Goal: Information Seeking & Learning: Check status

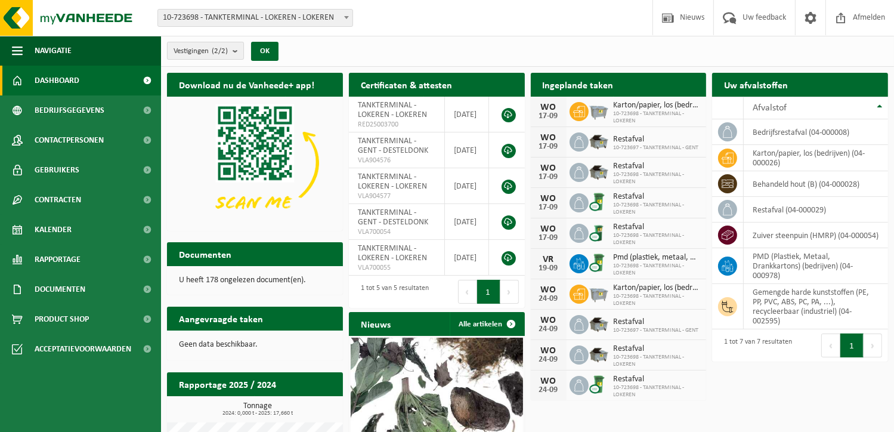
click at [238, 52] on b "submit" at bounding box center [238, 50] width 11 height 17
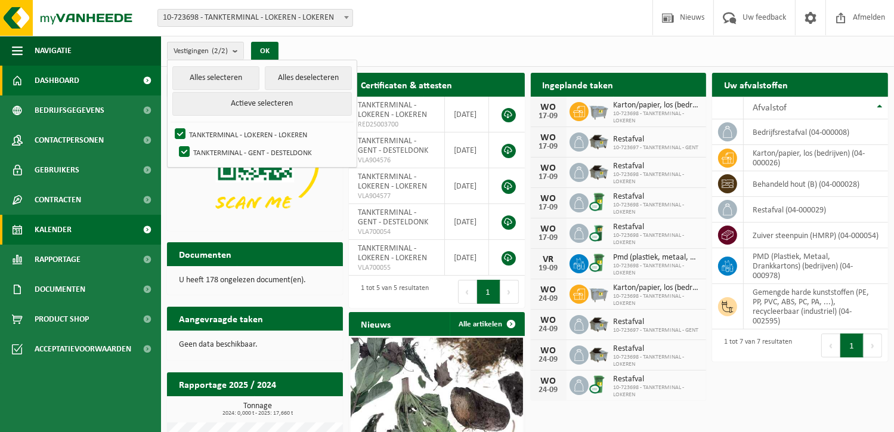
click at [72, 243] on link "Kalender" at bounding box center [80, 230] width 161 height 30
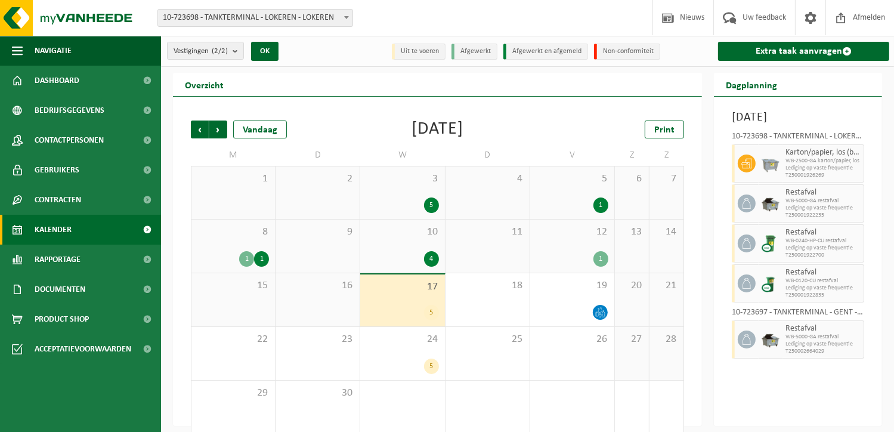
click at [45, 287] on span "Documenten" at bounding box center [60, 289] width 51 height 30
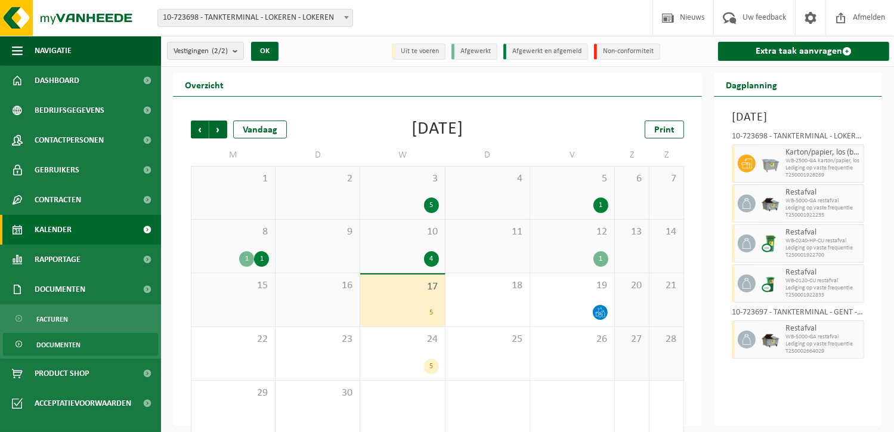
click at [61, 336] on span "Documenten" at bounding box center [58, 344] width 44 height 23
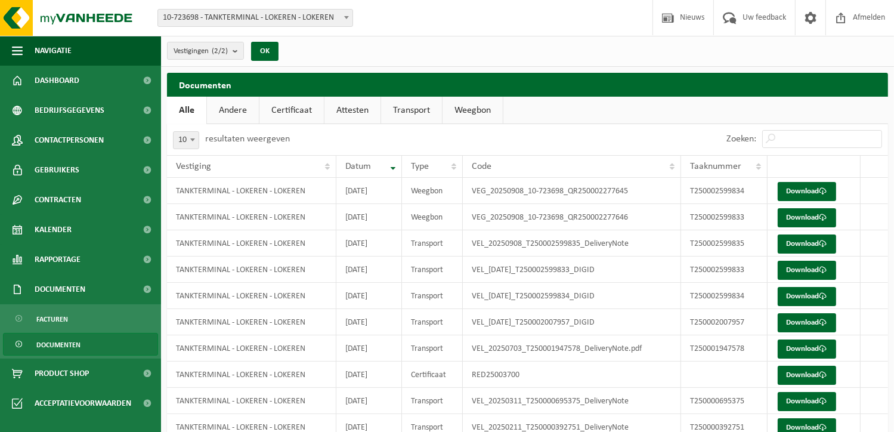
click at [278, 111] on link "Certificaat" at bounding box center [291, 110] width 64 height 27
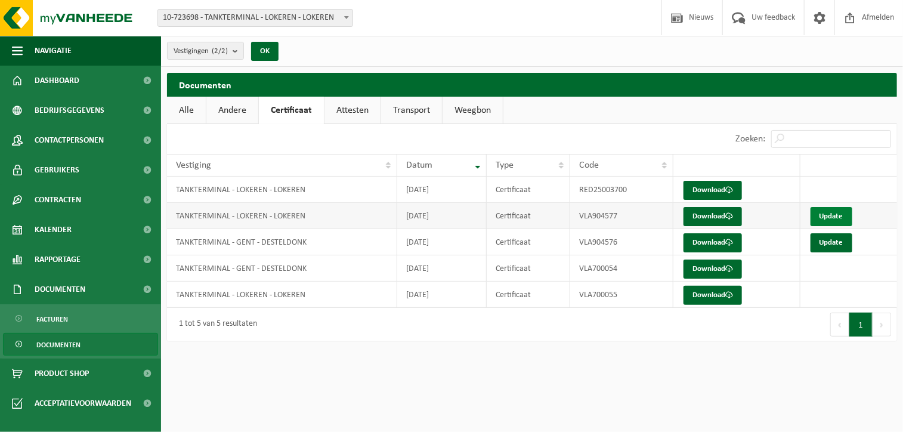
click at [830, 216] on link "Update" at bounding box center [831, 216] width 42 height 19
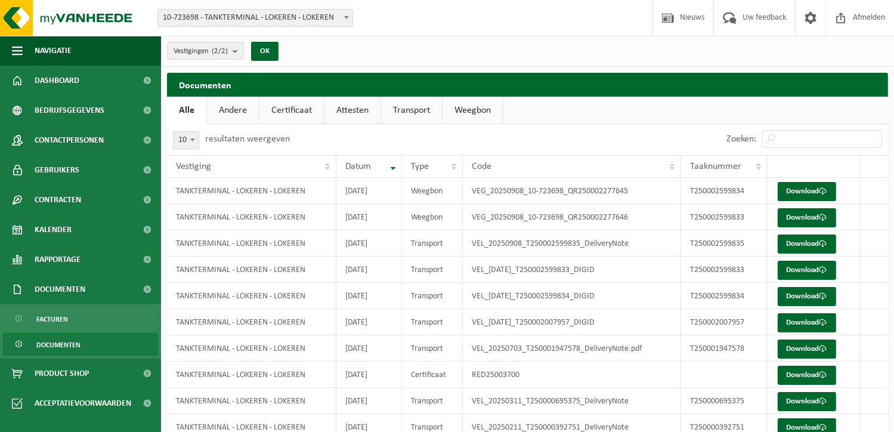
click at [52, 345] on span "Documenten" at bounding box center [58, 344] width 44 height 23
click at [288, 106] on link "Certificaat" at bounding box center [291, 110] width 64 height 27
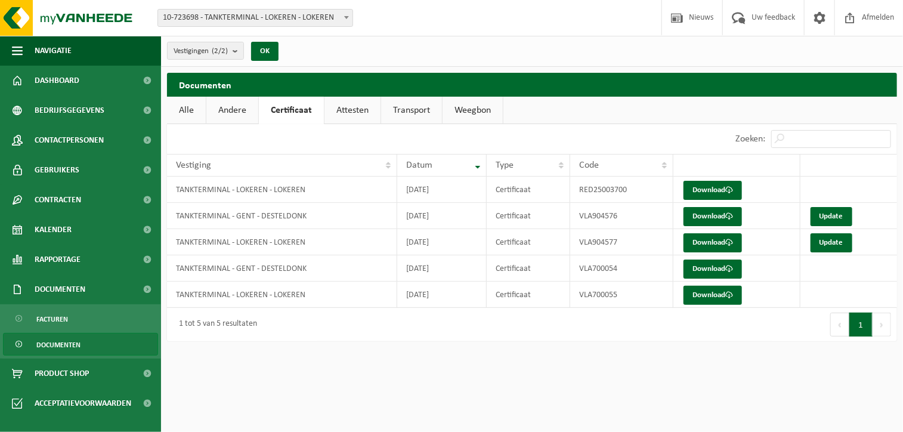
click at [358, 114] on link "Attesten" at bounding box center [352, 110] width 56 height 27
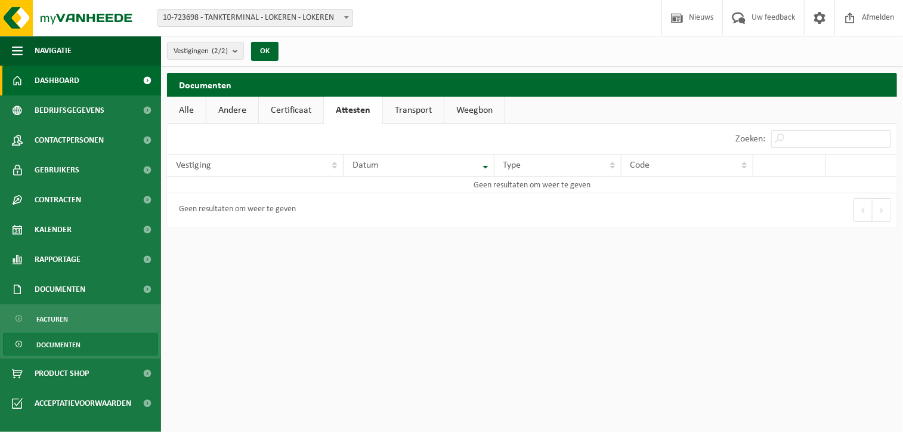
click at [57, 80] on span "Dashboard" at bounding box center [57, 81] width 45 height 30
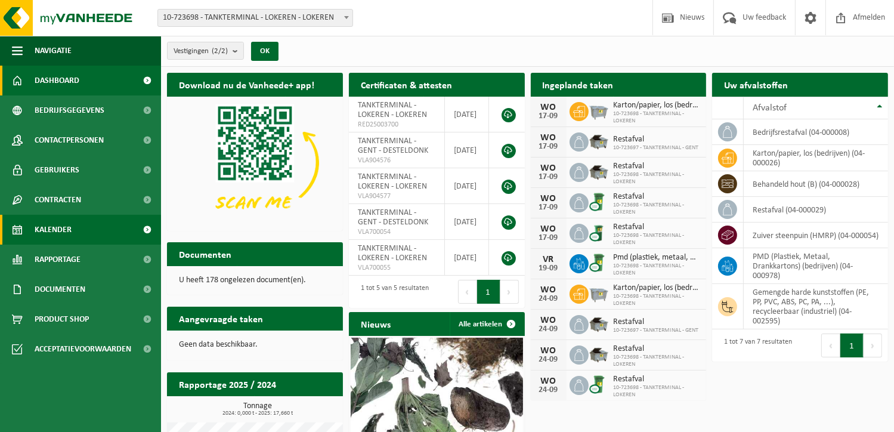
click at [63, 240] on span "Kalender" at bounding box center [53, 230] width 37 height 30
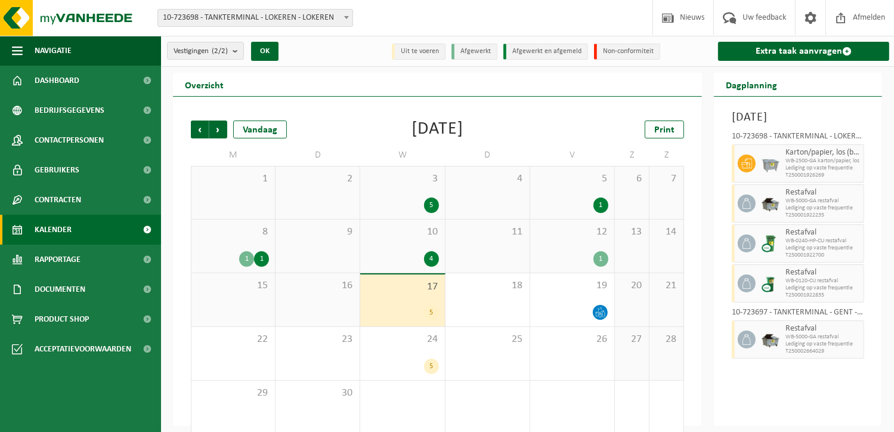
click at [430, 311] on div "5" at bounding box center [431, 313] width 15 height 16
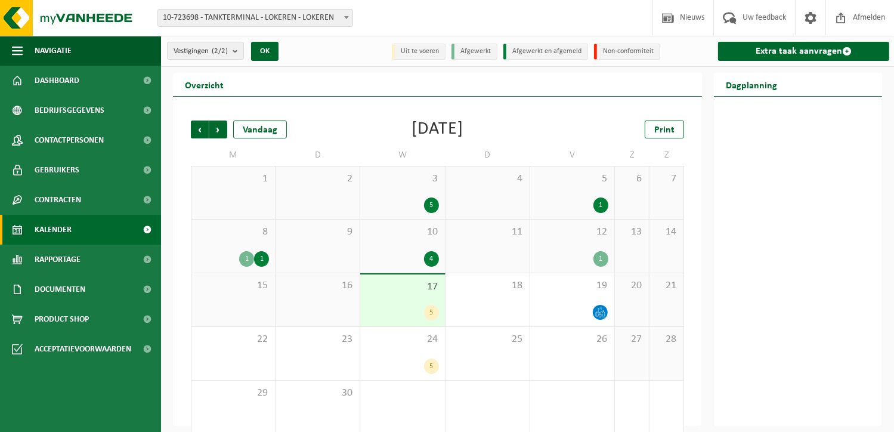
click at [587, 209] on div "1" at bounding box center [572, 205] width 72 height 16
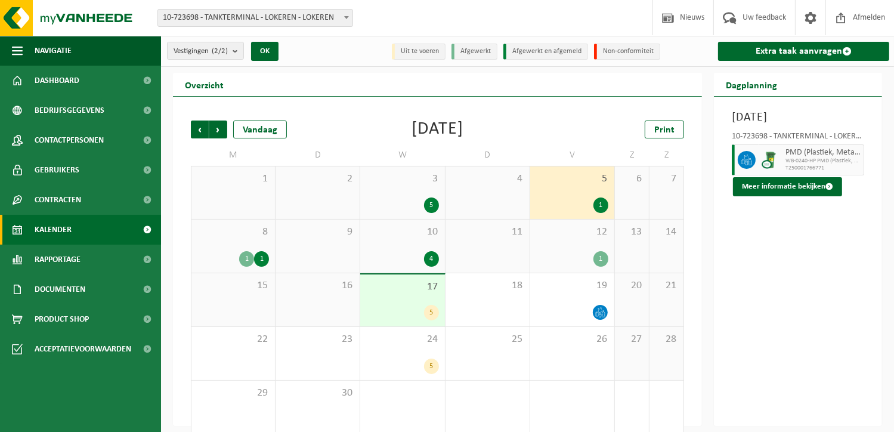
click at [596, 255] on div "1" at bounding box center [600, 259] width 15 height 16
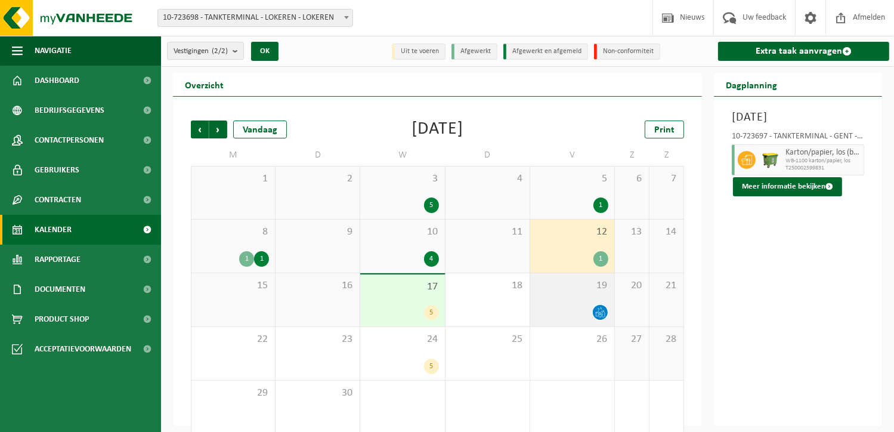
click at [597, 314] on icon at bounding box center [600, 312] width 10 height 10
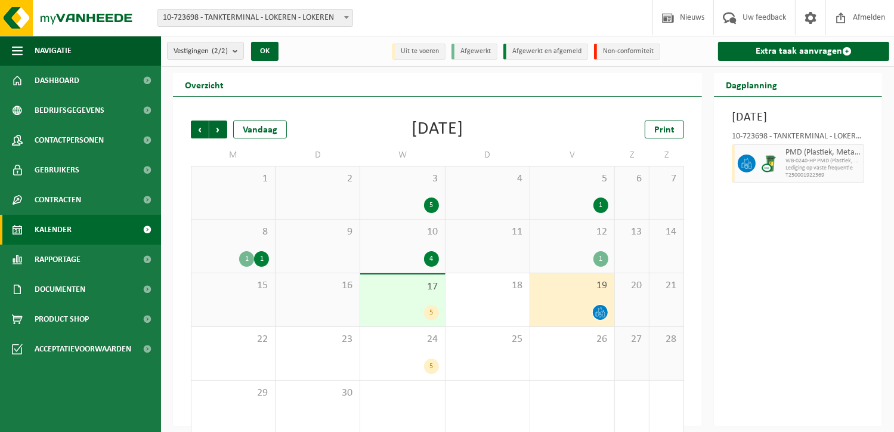
click at [595, 205] on div "1" at bounding box center [600, 205] width 15 height 16
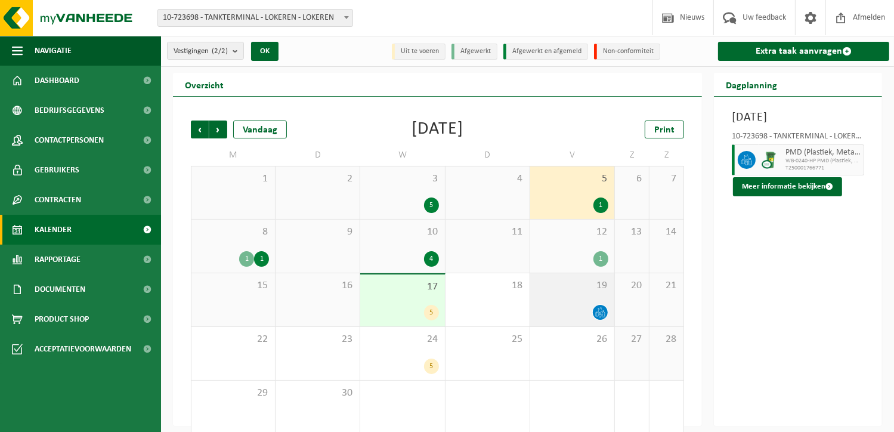
click at [599, 310] on icon at bounding box center [600, 312] width 10 height 10
